Goal: Information Seeking & Learning: Learn about a topic

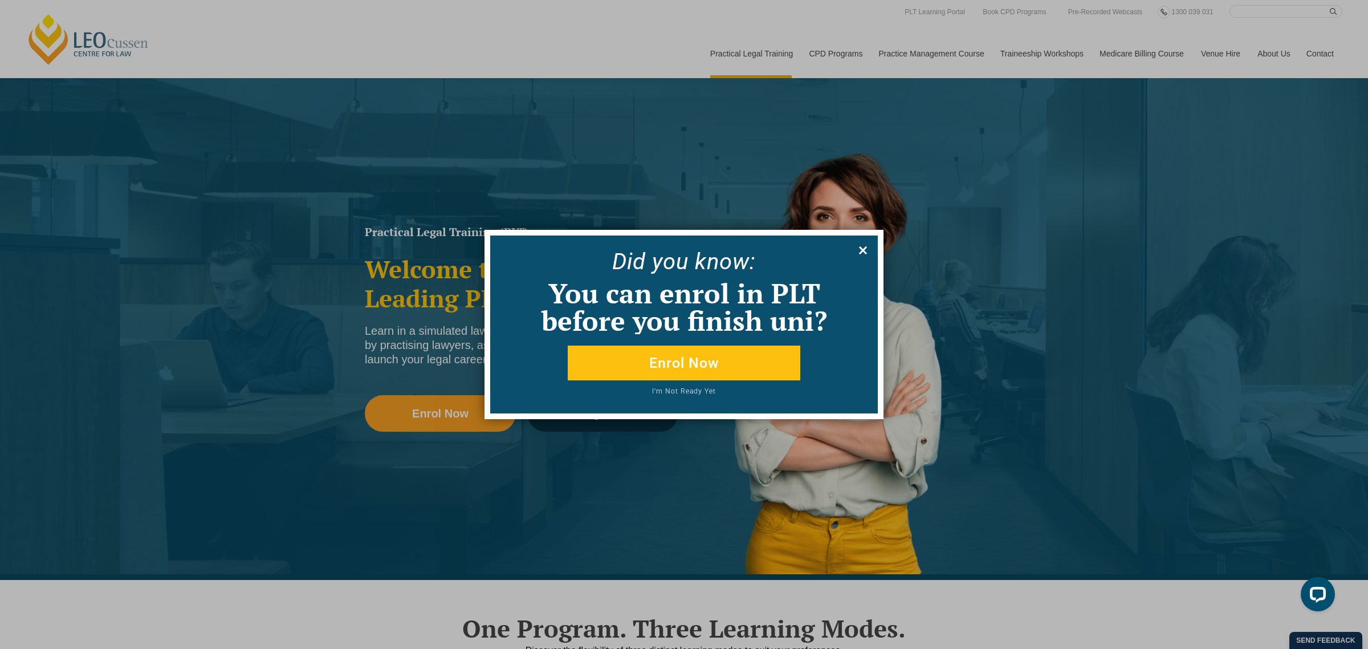
click at [864, 255] on icon at bounding box center [863, 250] width 13 height 13
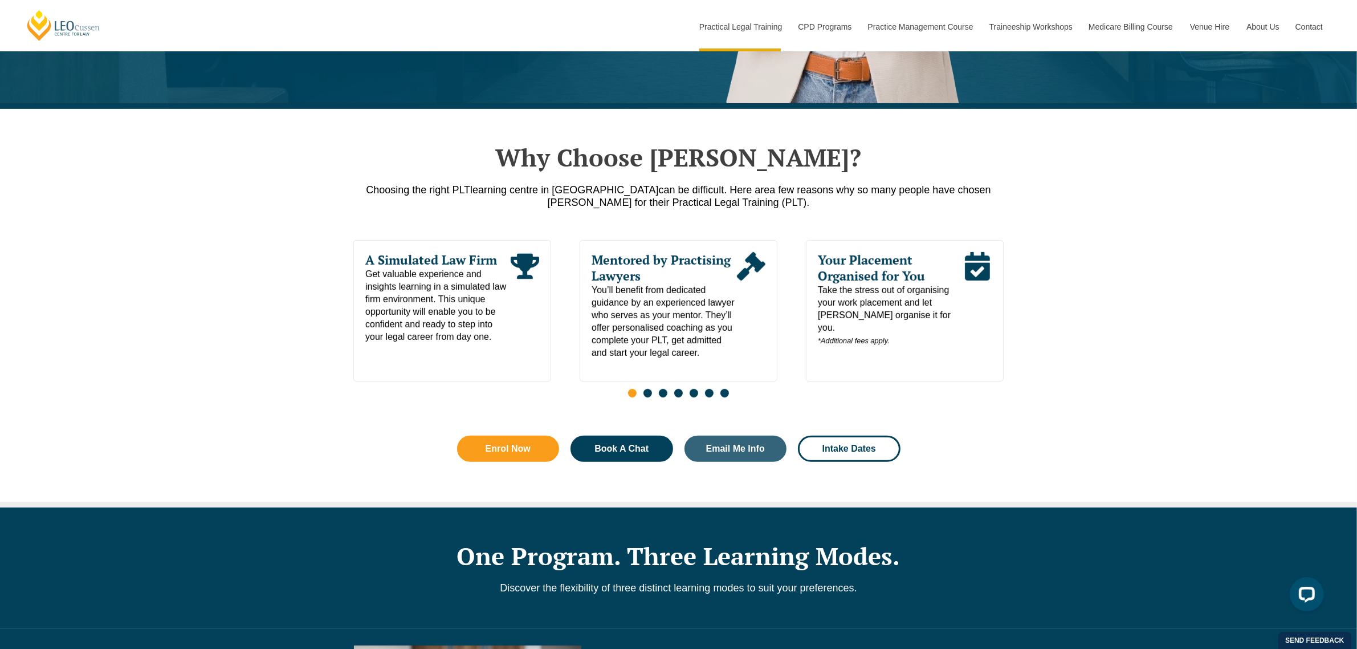
scroll to position [570, 0]
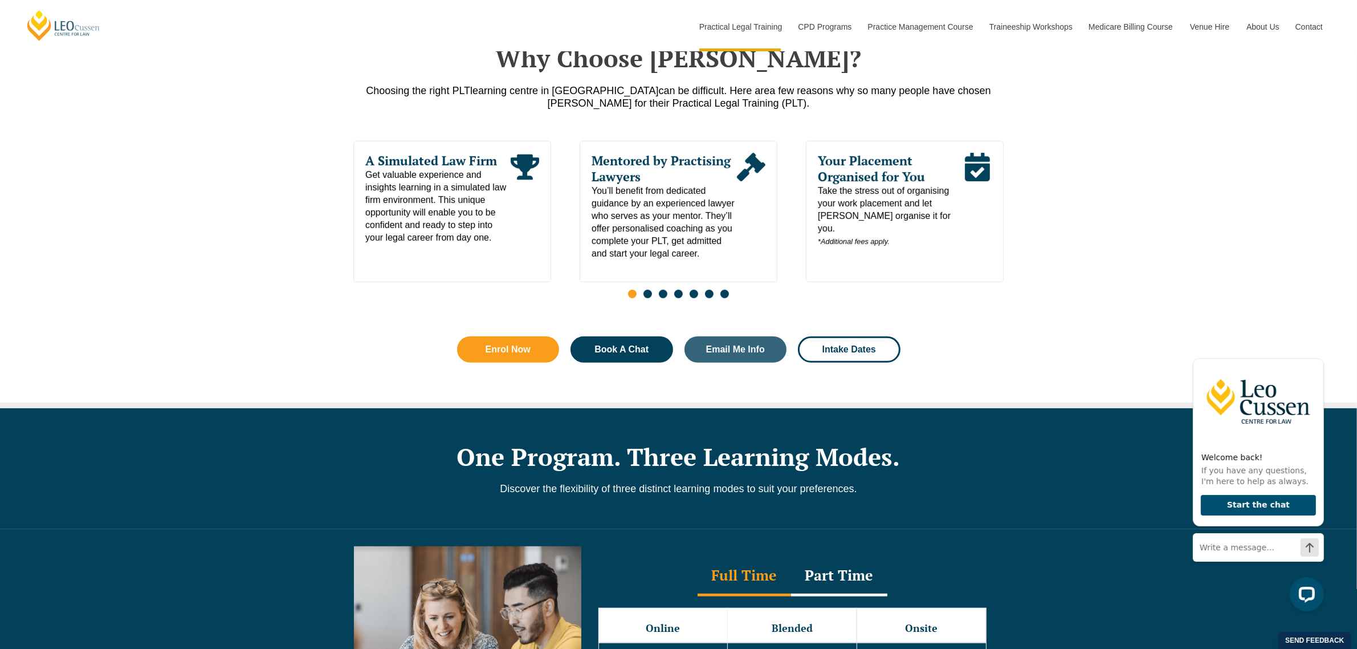
click at [1166, 244] on div "Why Choose Leo Cussen? Choosing the right PLT learning centre in Victoria can b…" at bounding box center [678, 209] width 1357 height 398
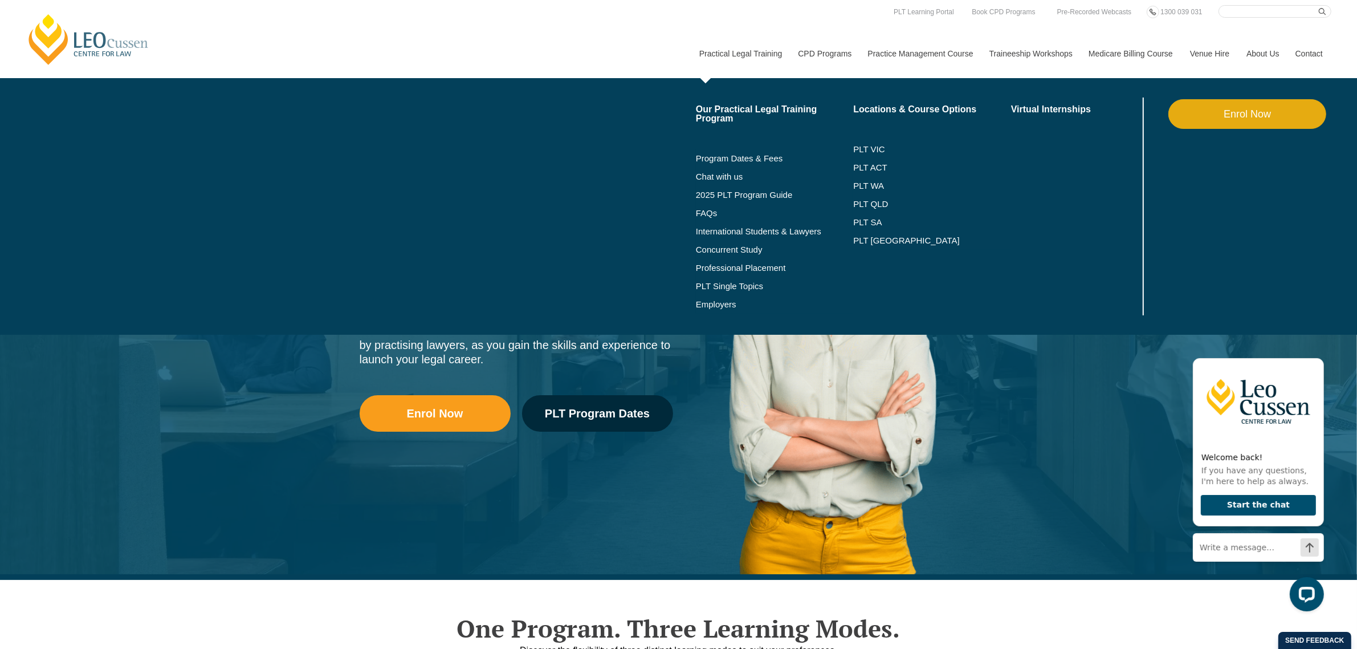
click at [879, 198] on li "PLT QLD" at bounding box center [932, 204] width 158 height 18
click at [879, 202] on link "PLT QLD" at bounding box center [932, 203] width 158 height 9
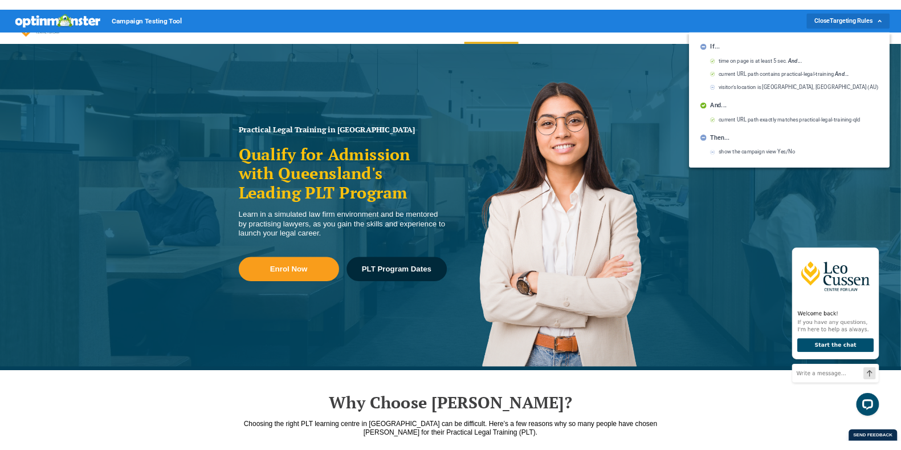
scroll to position [71, 0]
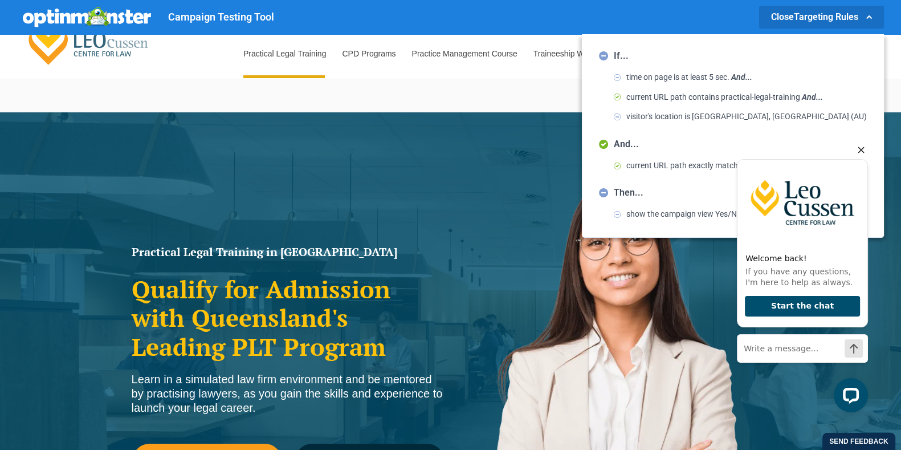
click at [863, 150] on icon "Hide greeting" at bounding box center [861, 150] width 14 height 14
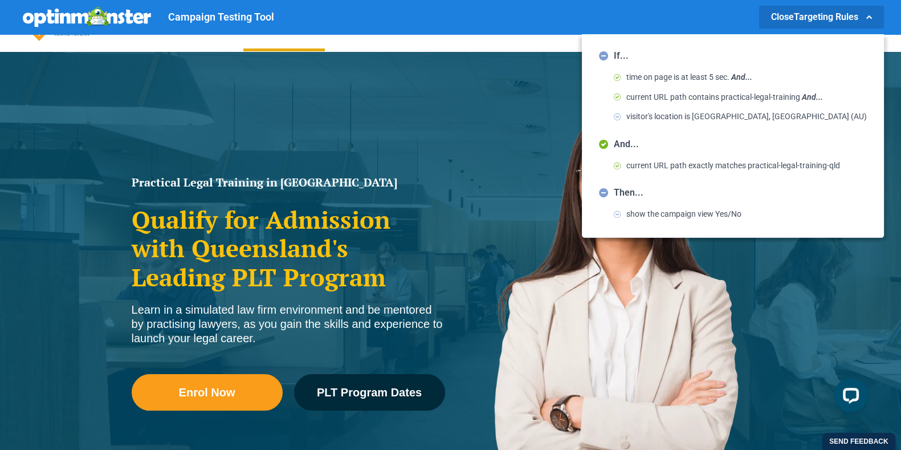
scroll to position [89, 0]
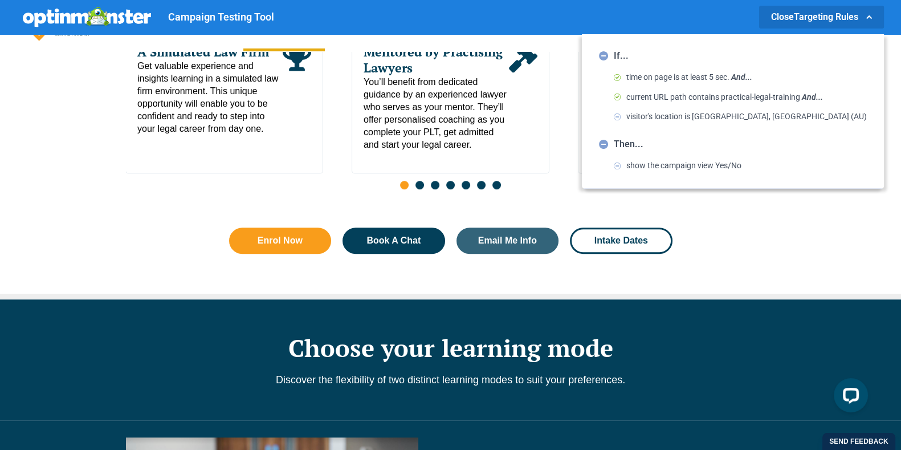
scroll to position [714, 0]
